Goal: Check status: Check status

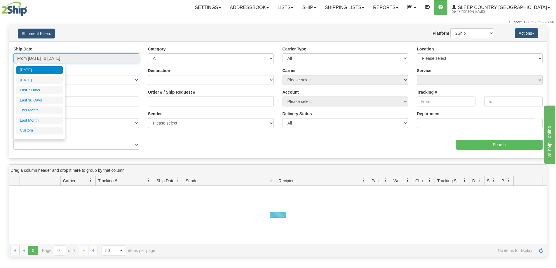
click at [53, 56] on input "From [DATE] To [DATE]" at bounding box center [76, 58] width 126 height 10
click at [49, 98] on li "Last 30 Days" at bounding box center [39, 101] width 47 height 8
type input "From [DATE] To [DATE]"
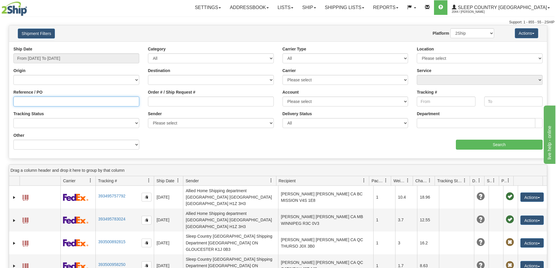
click at [54, 102] on input "Reference / PO" at bounding box center [76, 102] width 126 height 10
paste input "9000I104541"
type input "9000I104541"
click at [508, 139] on div "aaa Search" at bounding box center [412, 141] width 269 height 17
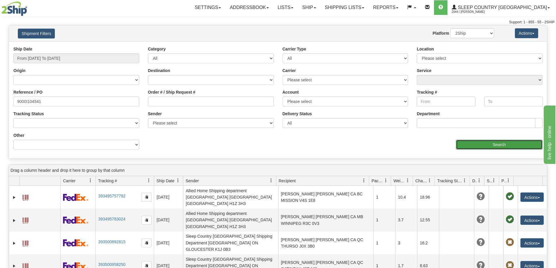
click at [506, 143] on input "Search" at bounding box center [499, 145] width 87 height 10
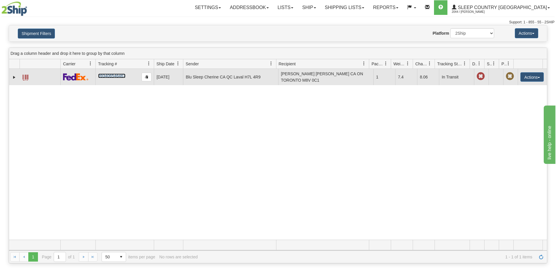
click at [115, 76] on link "393406546467" at bounding box center [111, 76] width 27 height 5
